Goal: Information Seeking & Learning: Learn about a topic

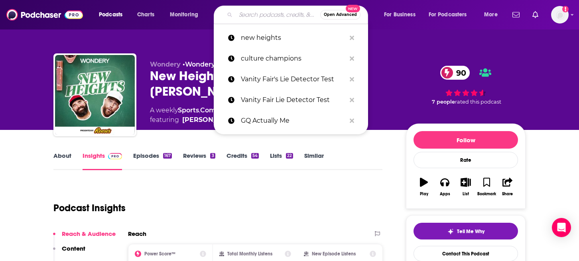
click at [273, 14] on input "Search podcasts, credits, & more..." at bounding box center [277, 14] width 84 height 13
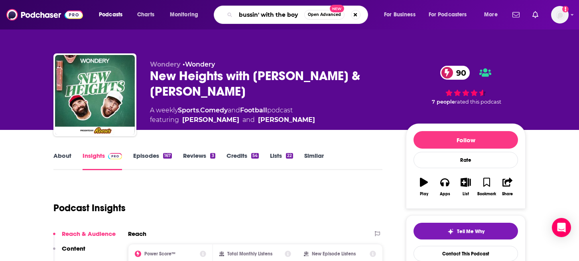
type input "bussin' with the boys"
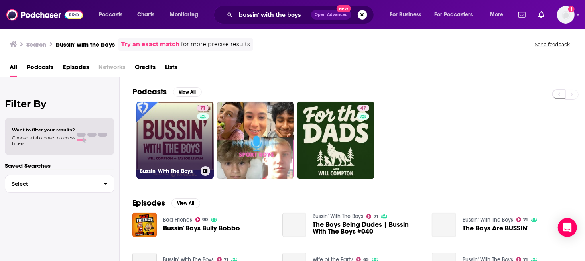
click at [167, 142] on link "71 Bussin' With The Boys" at bounding box center [174, 140] width 77 height 77
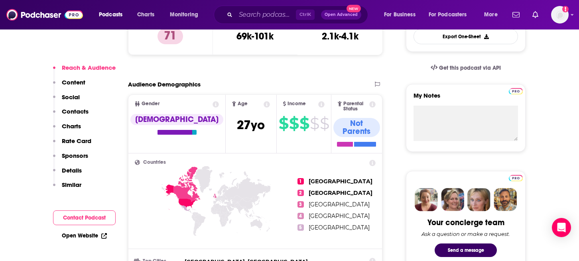
scroll to position [319, 0]
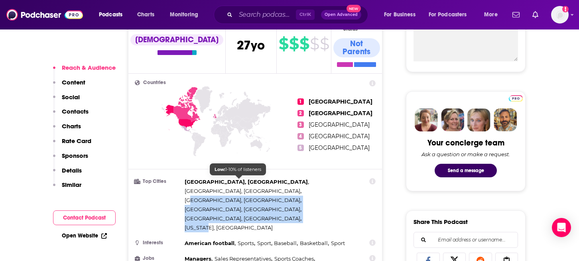
drag, startPoint x: 209, startPoint y: 174, endPoint x: 245, endPoint y: 180, distance: 36.8
click at [245, 180] on div "[GEOGRAPHIC_DATA], [GEOGRAPHIC_DATA] , [GEOGRAPHIC_DATA], [GEOGRAPHIC_DATA] , […" at bounding box center [269, 204] width 170 height 55
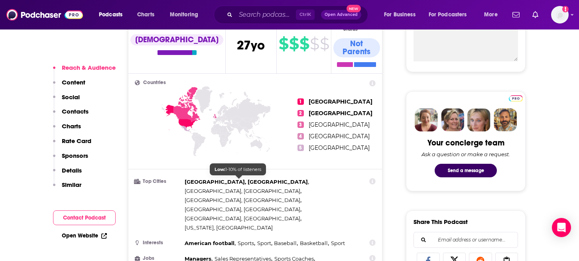
click at [258, 180] on div "[GEOGRAPHIC_DATA], [GEOGRAPHIC_DATA] , [GEOGRAPHIC_DATA], [GEOGRAPHIC_DATA] , […" at bounding box center [269, 204] width 170 height 55
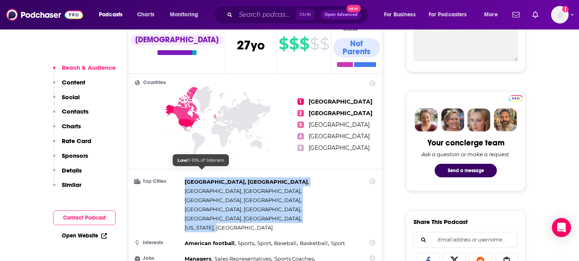
drag, startPoint x: 256, startPoint y: 180, endPoint x: 185, endPoint y: 169, distance: 71.9
click at [185, 177] on div "[GEOGRAPHIC_DATA], [GEOGRAPHIC_DATA] , [GEOGRAPHIC_DATA], [GEOGRAPHIC_DATA] , […" at bounding box center [269, 204] width 170 height 55
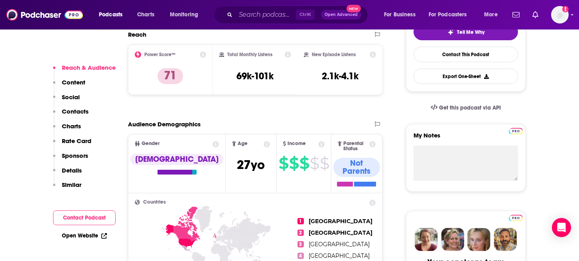
scroll to position [0, 0]
